Goal: Check status: Check status

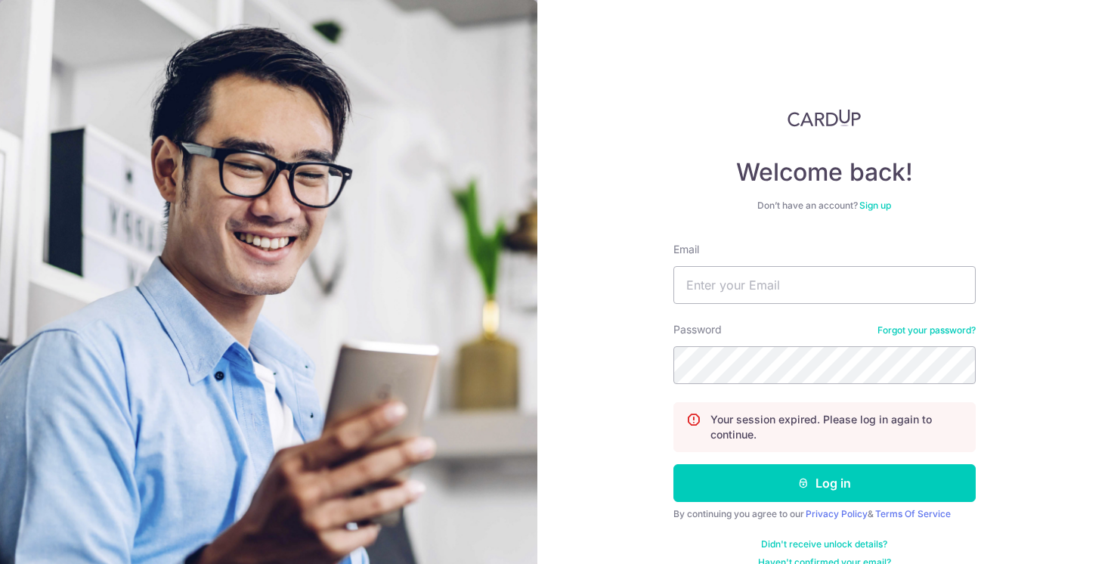
click at [781, 286] on input "Email" at bounding box center [824, 285] width 302 height 38
type input "[EMAIL_ADDRESS][DOMAIN_NAME]"
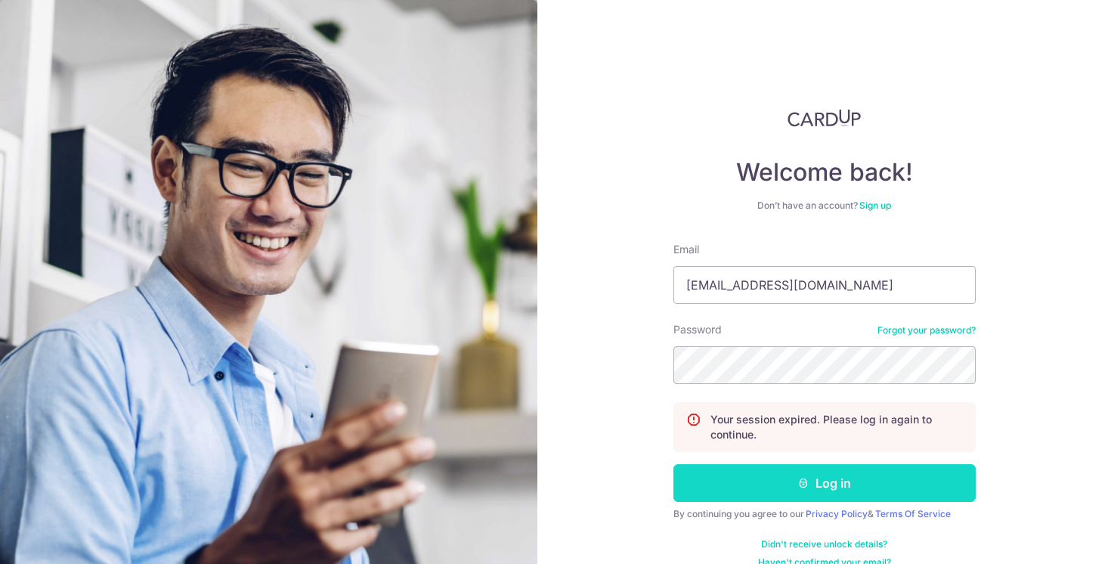
click at [838, 484] on button "Log in" at bounding box center [824, 483] width 302 height 38
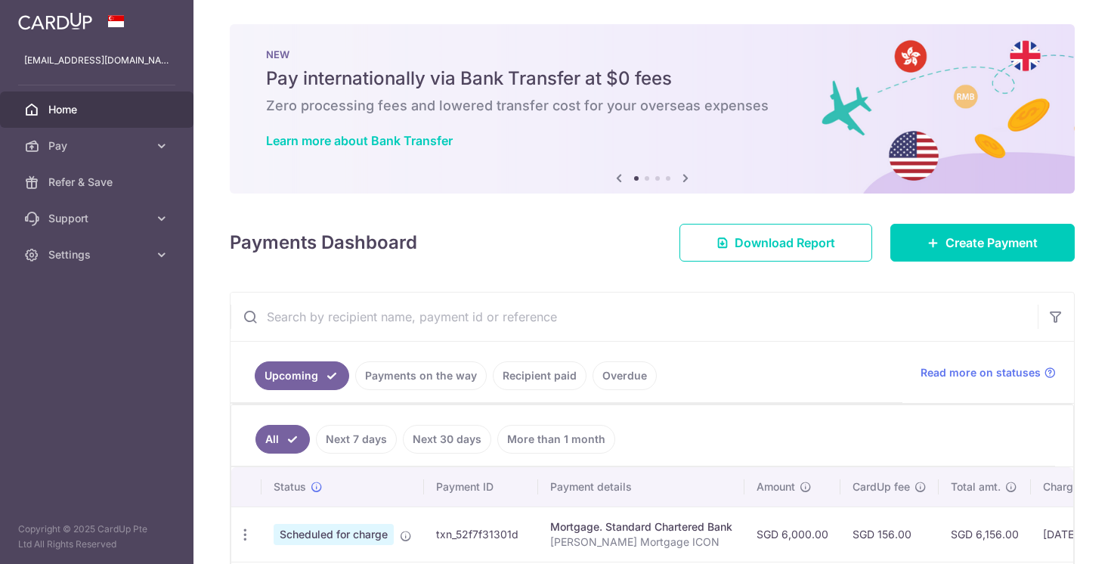
click at [407, 368] on link "Payments on the way" at bounding box center [421, 375] width 132 height 29
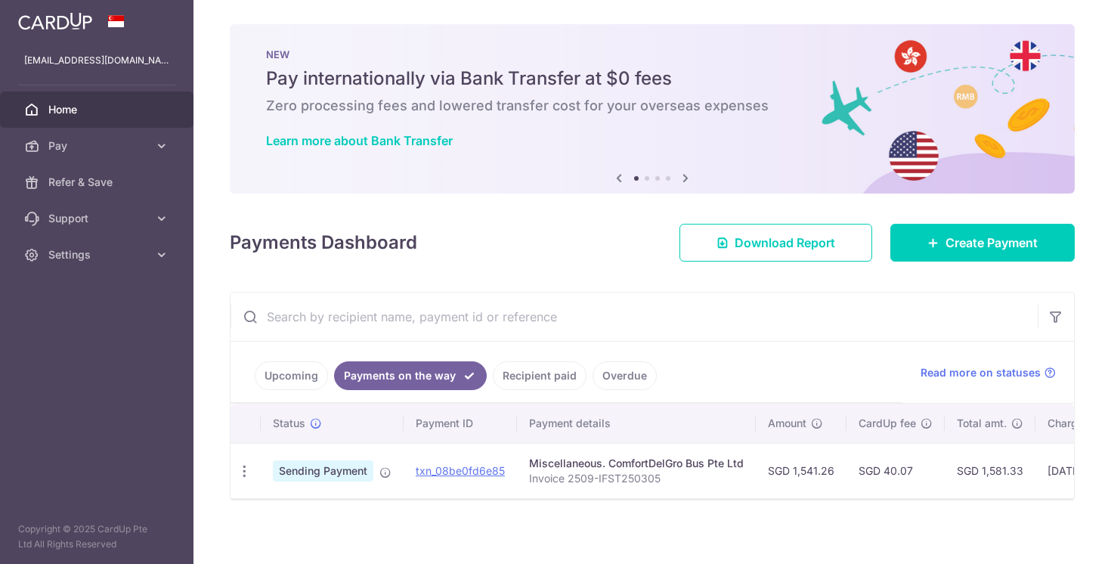
scroll to position [8, 0]
